Goal: Task Accomplishment & Management: Manage account settings

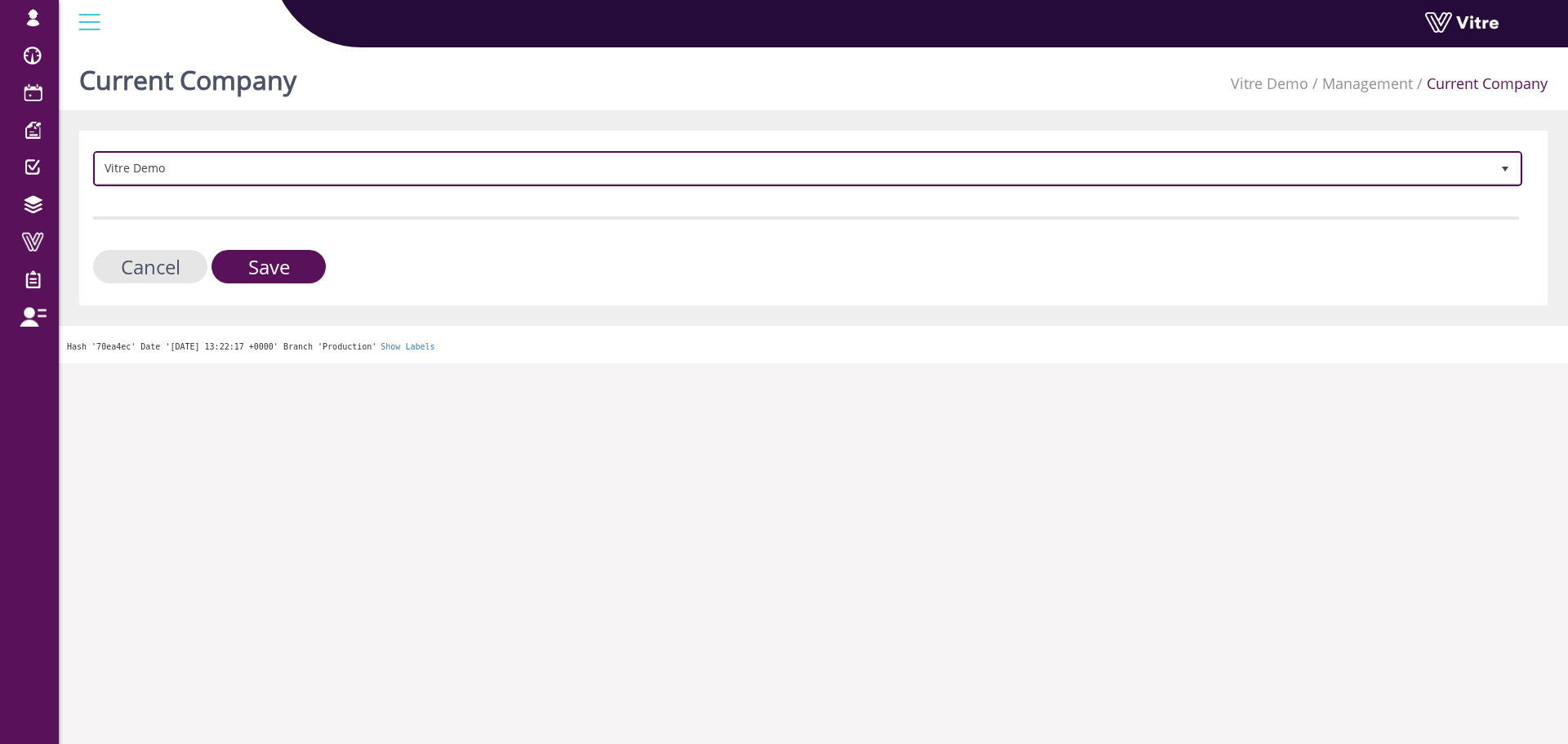
click at [281, 160] on span "Vitre Demo" at bounding box center [793, 168] width 1395 height 30
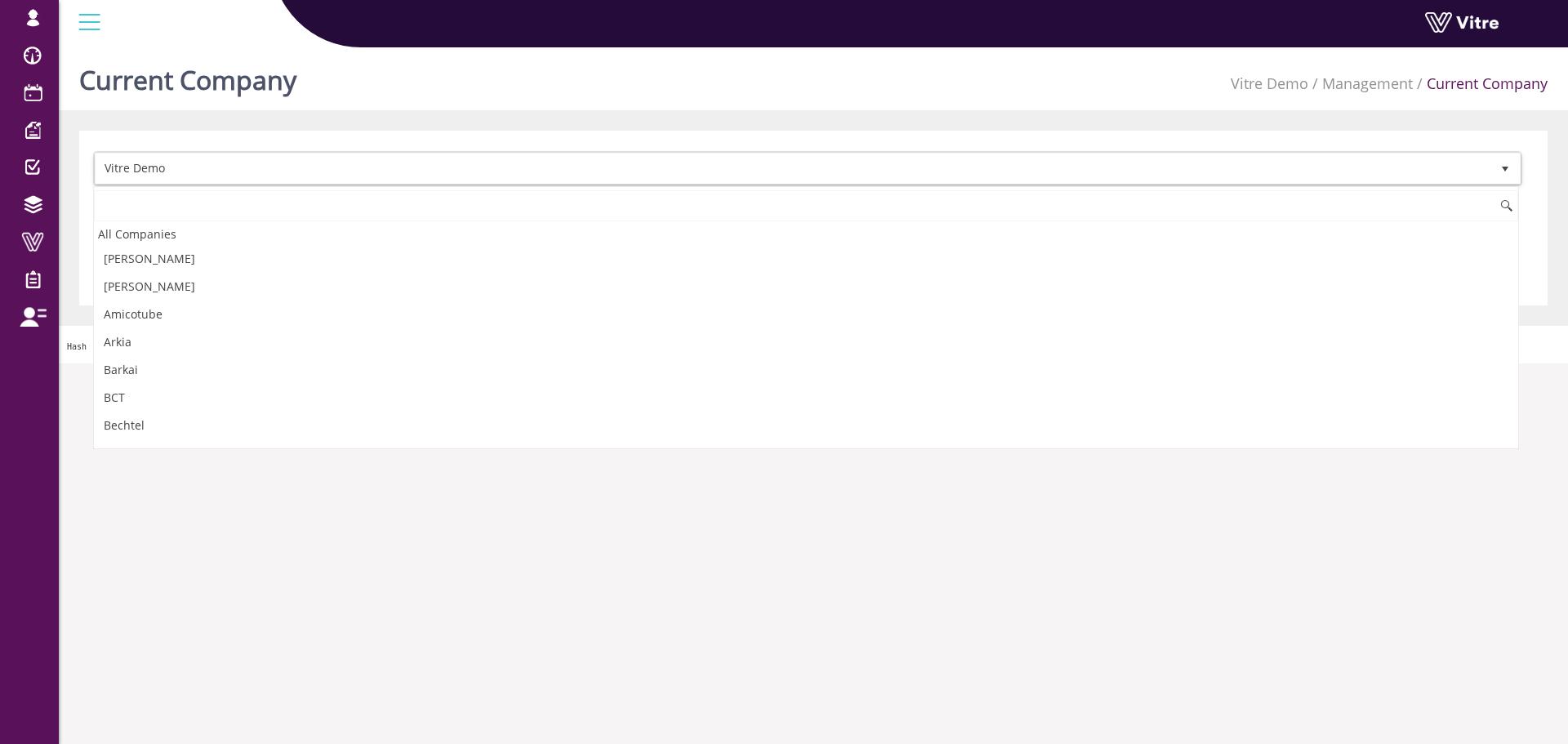
scroll to position [2243, 0]
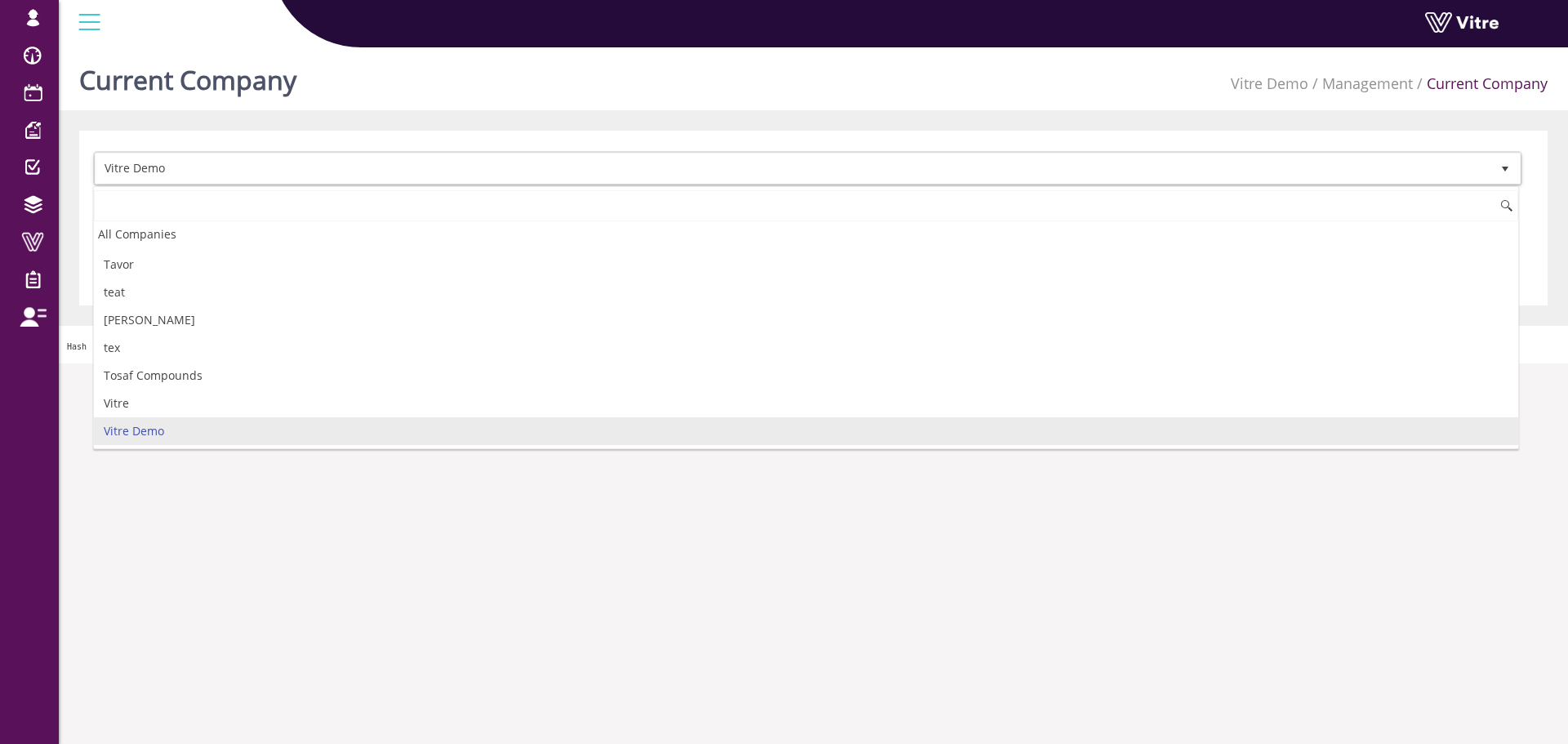
click at [254, 201] on input at bounding box center [806, 206] width 1424 height 31
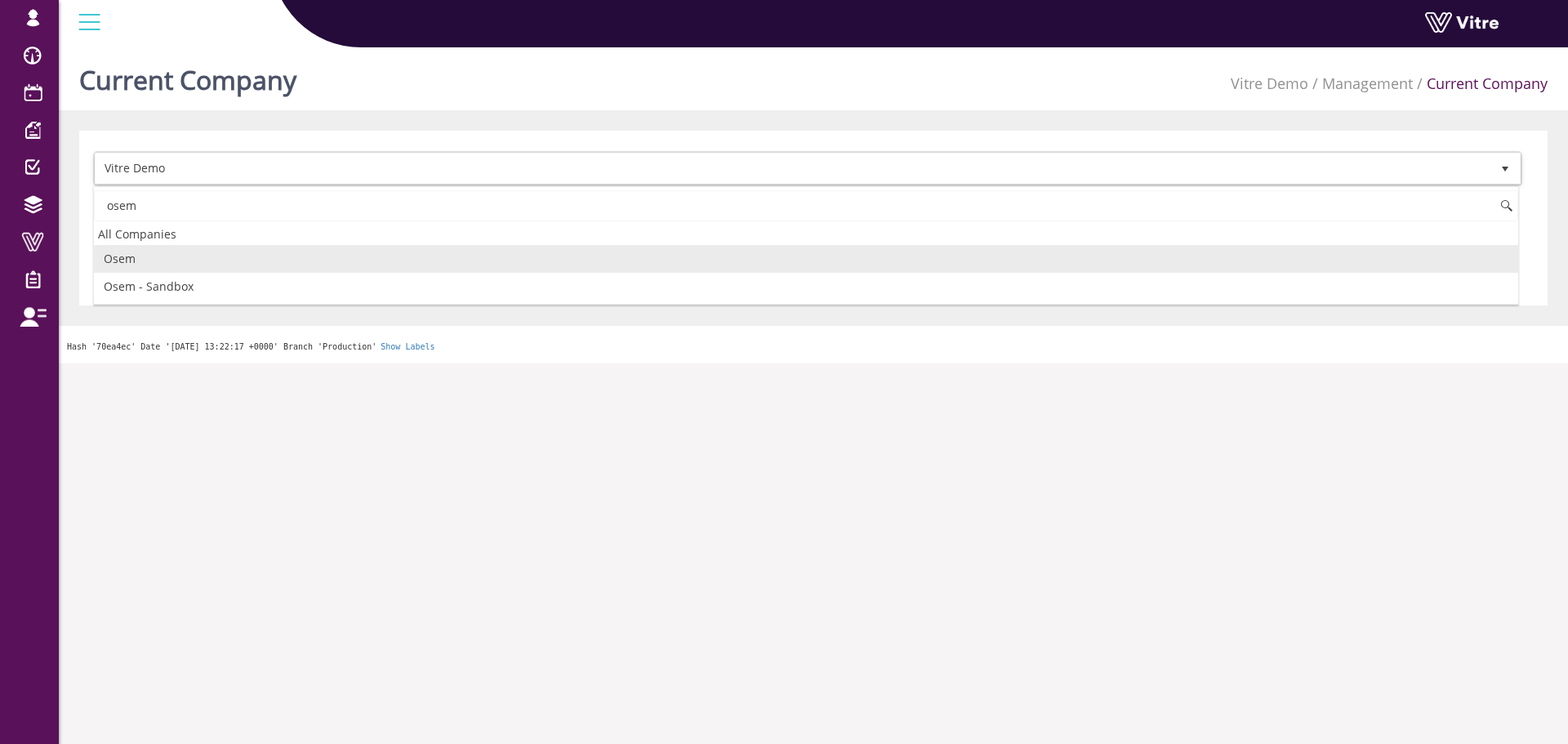
click at [192, 258] on li "Osem" at bounding box center [806, 259] width 1424 height 28
type input "osem"
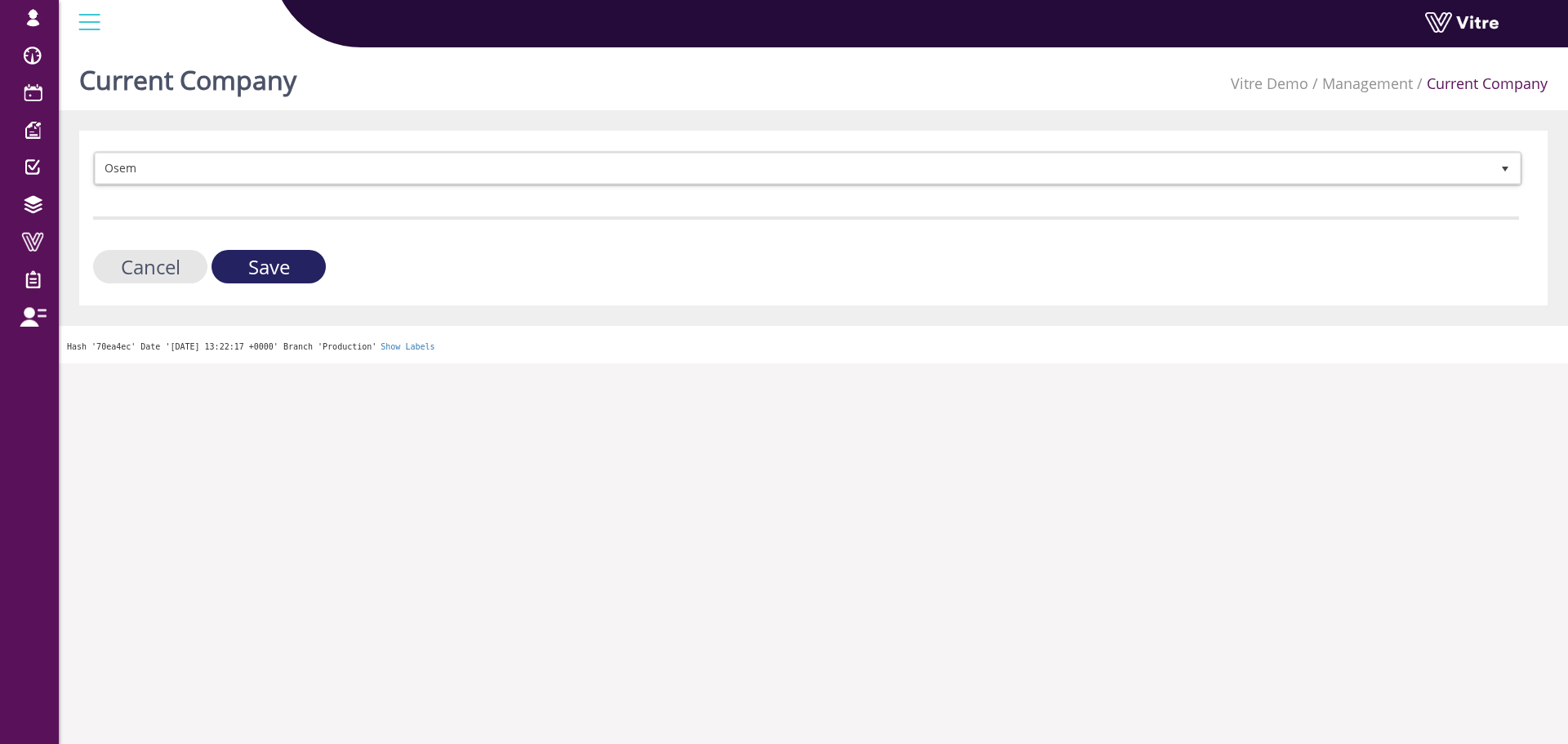
click at [305, 273] on input "Save" at bounding box center [268, 266] width 114 height 34
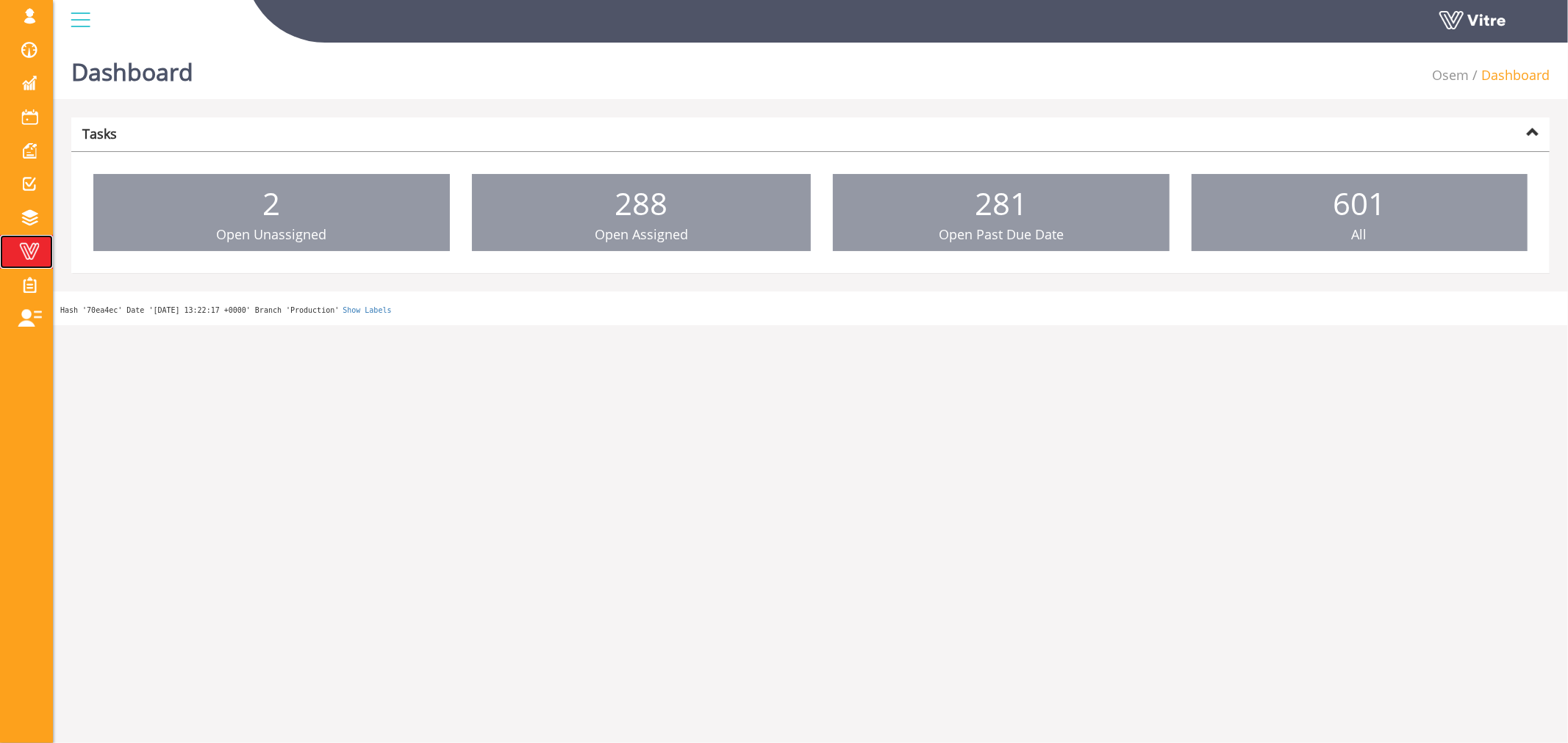
click at [33, 251] on span at bounding box center [29, 251] width 36 height 18
